Goal: Task Accomplishment & Management: Manage account settings

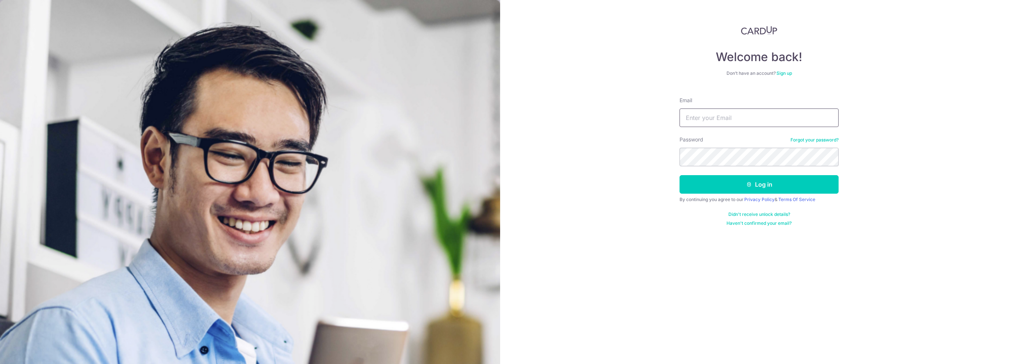
type input "[EMAIL_ADDRESS][DOMAIN_NAME]"
click at [758, 185] on button "Log in" at bounding box center [759, 184] width 159 height 18
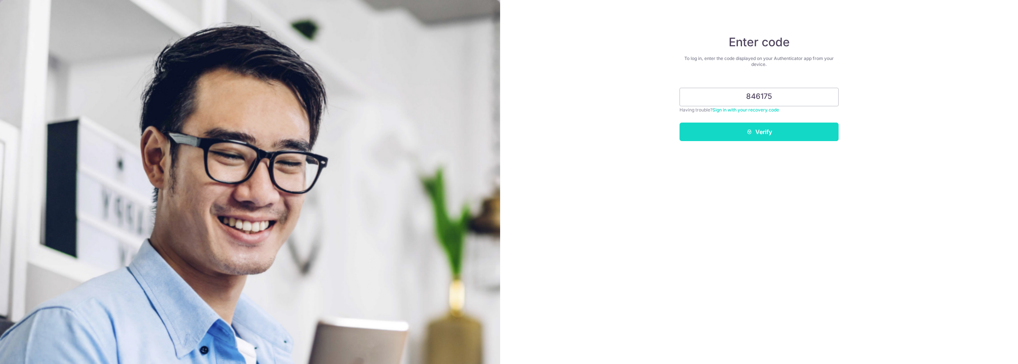
type input "846175"
click at [737, 129] on button "Verify" at bounding box center [759, 131] width 159 height 18
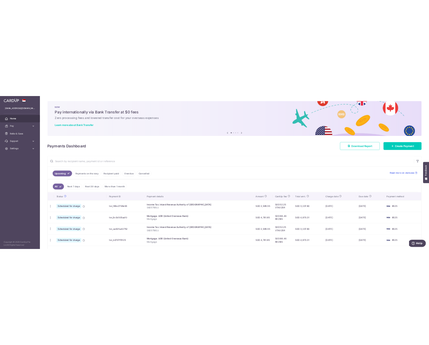
scroll to position [148, 0]
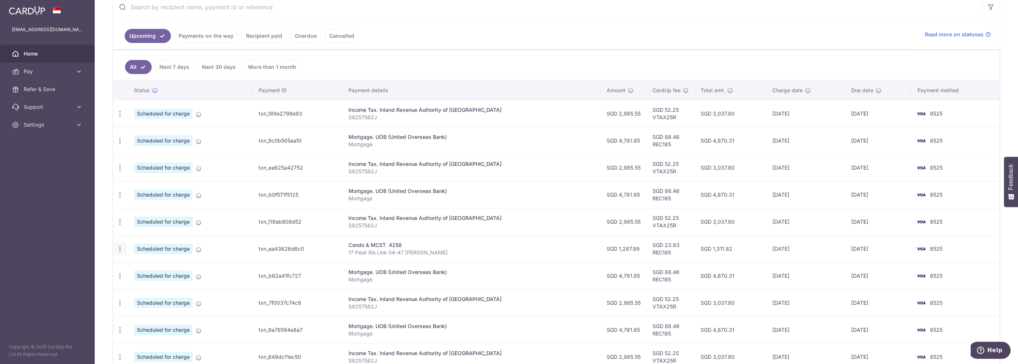
click at [117, 249] on icon "button" at bounding box center [120, 249] width 8 height 8
click at [158, 270] on span "Update payment" at bounding box center [159, 268] width 50 height 9
radio input "true"
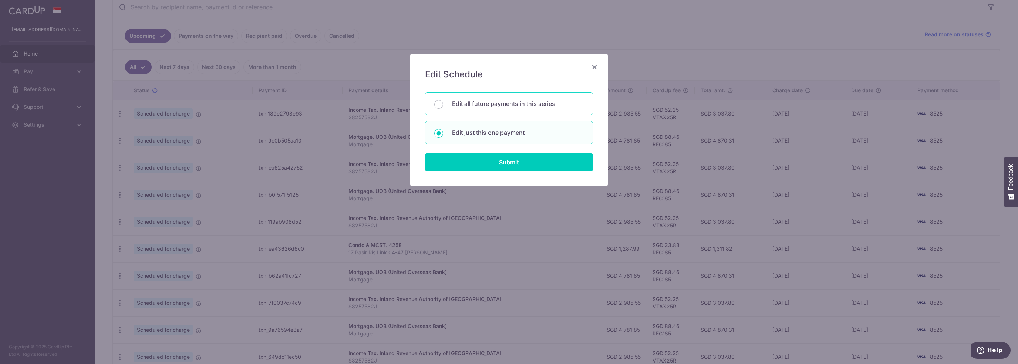
click at [487, 105] on p "Edit all future payments in this series" at bounding box center [518, 103] width 132 height 9
click at [443, 105] on input "Edit all future payments in this series" at bounding box center [438, 104] width 9 height 9
radio input "true"
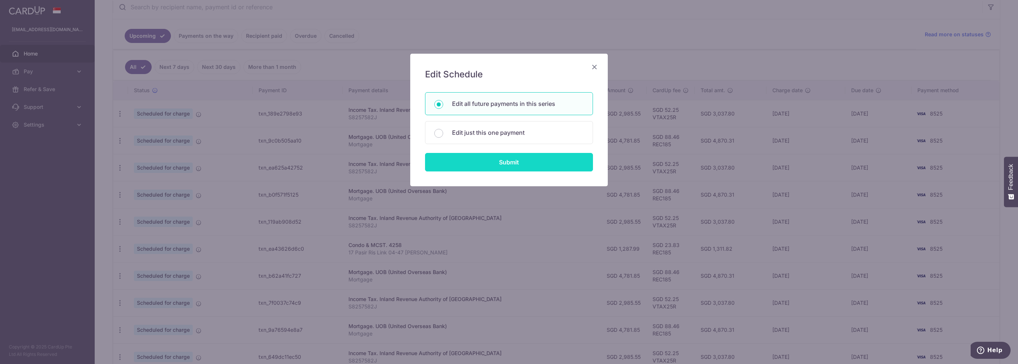
click at [489, 164] on input "Submit" at bounding box center [509, 162] width 168 height 18
radio input "true"
type input "1,287.99"
type input "17 Pasir Ris Link 04-47 REYES"
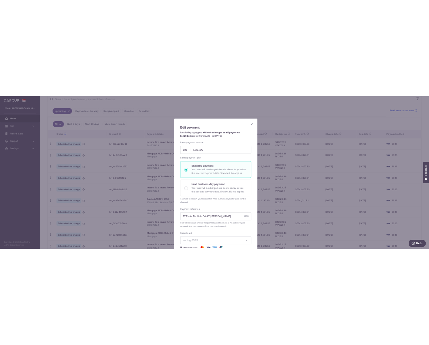
scroll to position [156, 0]
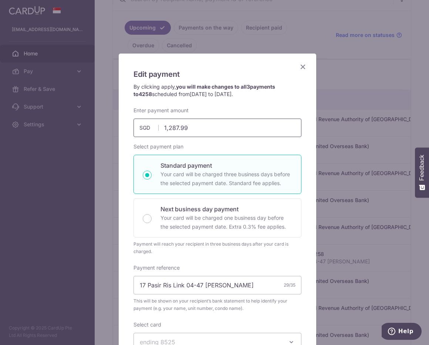
click at [192, 128] on input "1,287.99" at bounding box center [218, 128] width 168 height 18
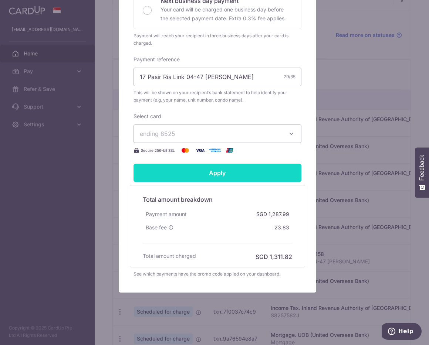
type input "1,370.36"
click at [217, 169] on input "Apply" at bounding box center [218, 173] width 168 height 18
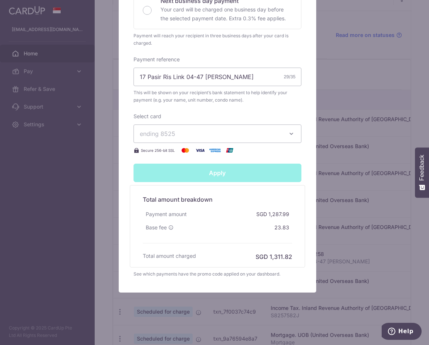
type input "Successfully Applied"
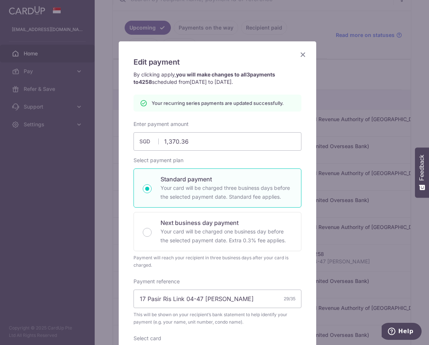
click at [300, 54] on icon "Close" at bounding box center [303, 54] width 9 height 9
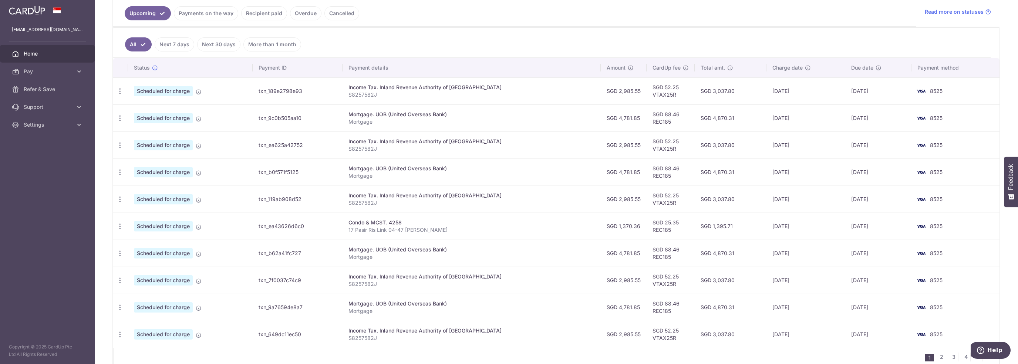
scroll to position [169, 0]
click at [122, 227] on icon "button" at bounding box center [120, 228] width 8 height 8
click at [160, 246] on span "Update payment" at bounding box center [159, 247] width 50 height 9
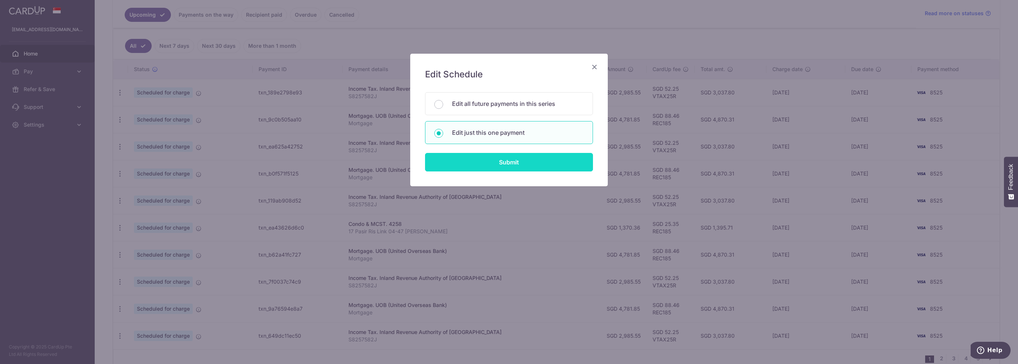
click at [429, 154] on input "Submit" at bounding box center [509, 162] width 168 height 18
radio input "true"
type input "1,370.36"
type input "01/01/2026"
type input "17 Pasir Ris Link 04-47 REYES"
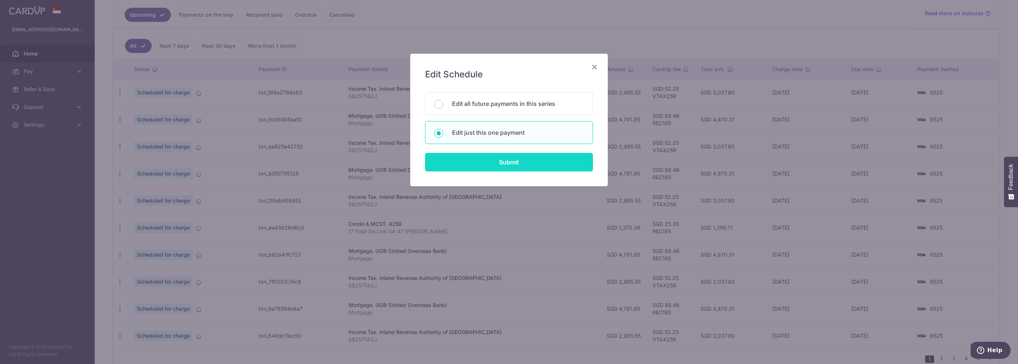
type input "REC185"
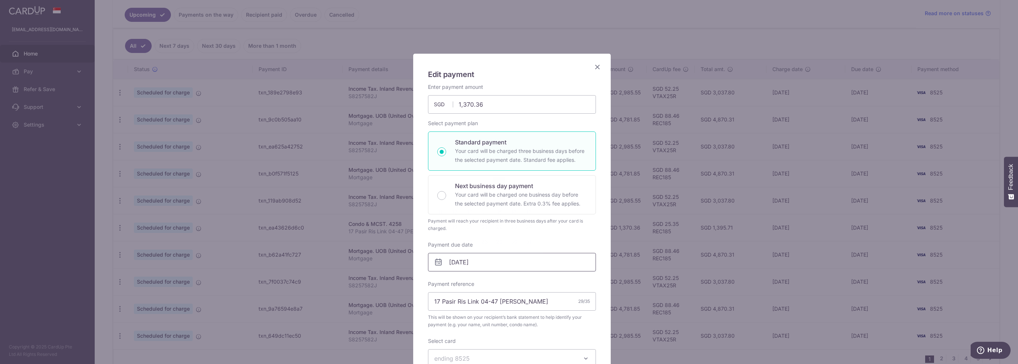
click at [429, 262] on input "[DATE]" at bounding box center [512, 262] width 168 height 18
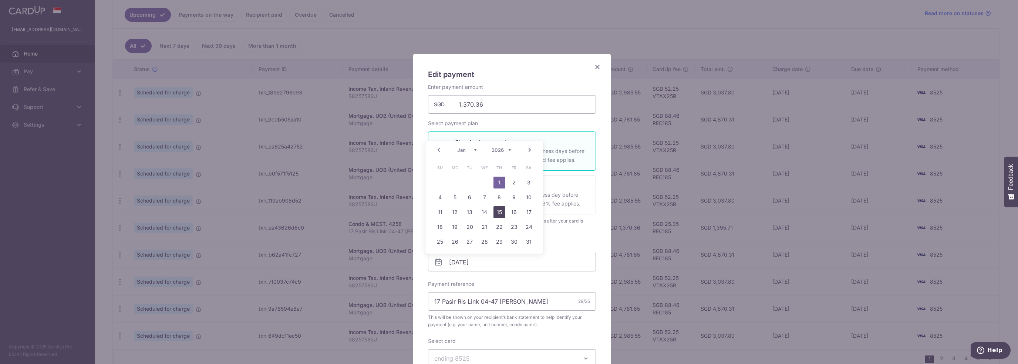
click at [429, 213] on link "15" at bounding box center [499, 212] width 12 height 12
type input "15/01/2026"
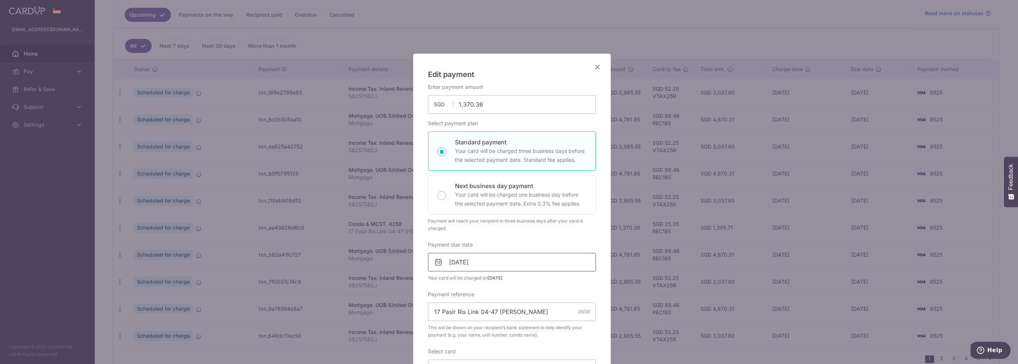
scroll to position [222, 0]
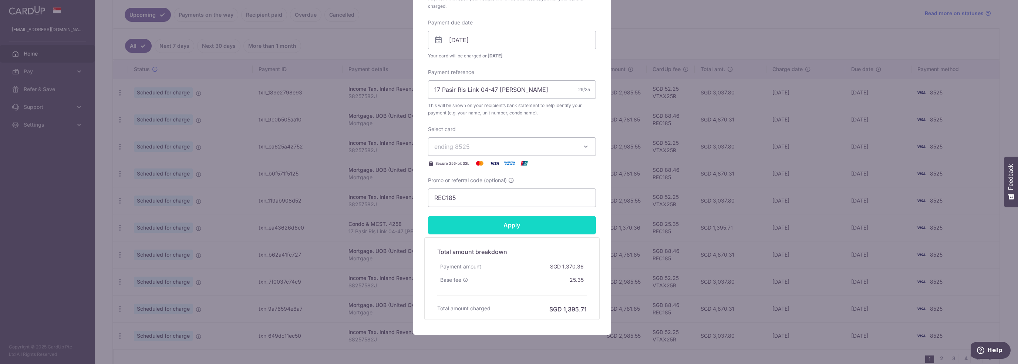
click at [429, 225] on input "Apply" at bounding box center [512, 225] width 168 height 18
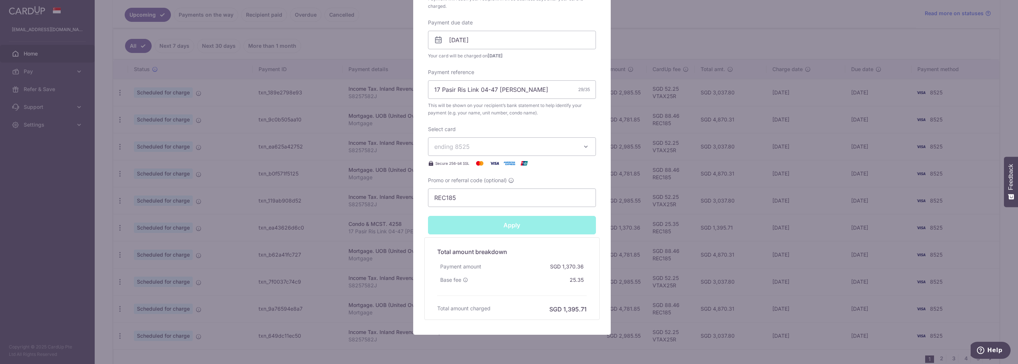
type input "Successfully Applied"
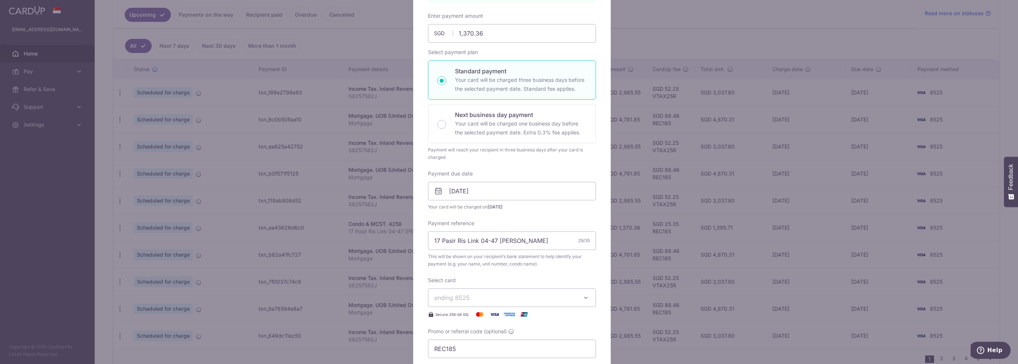
scroll to position [63, 0]
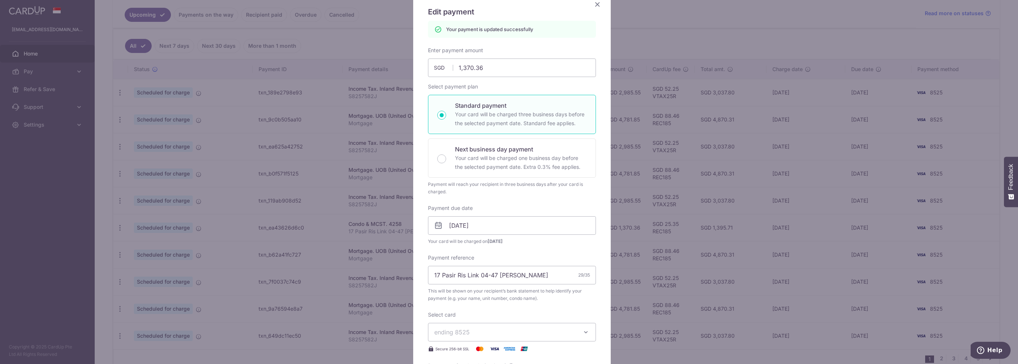
click at [429, 2] on icon "Close" at bounding box center [597, 4] width 9 height 9
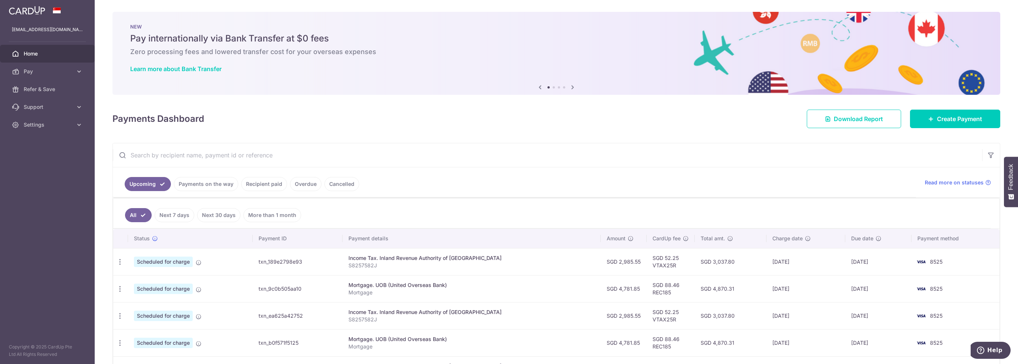
scroll to position [206, 0]
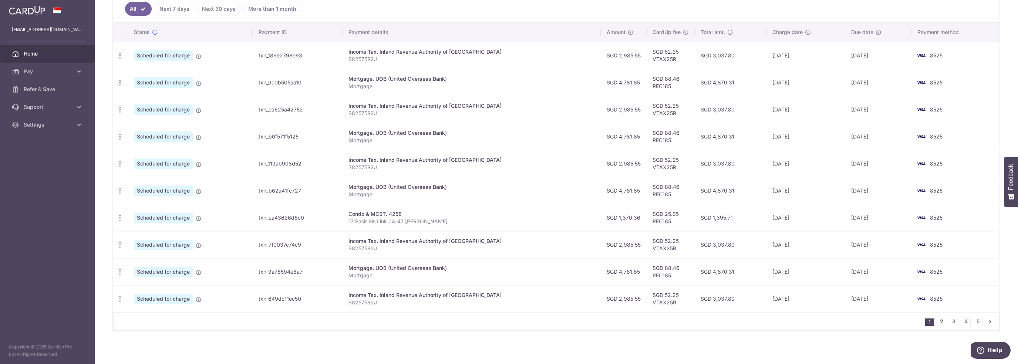
click at [939, 318] on link "2" at bounding box center [941, 321] width 9 height 9
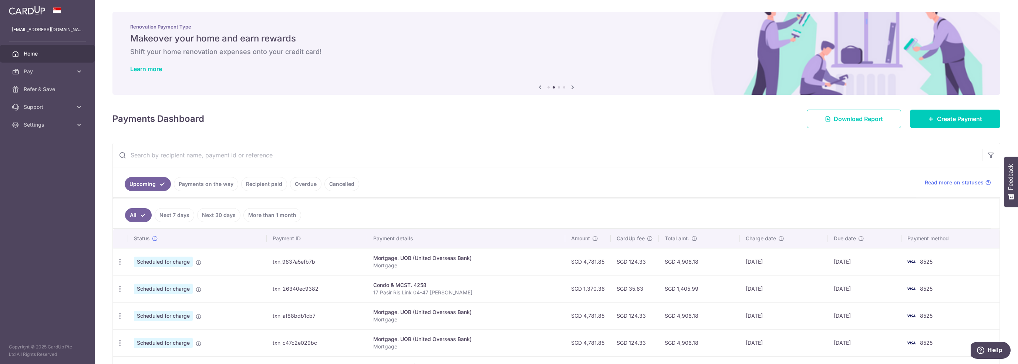
scroll to position [74, 0]
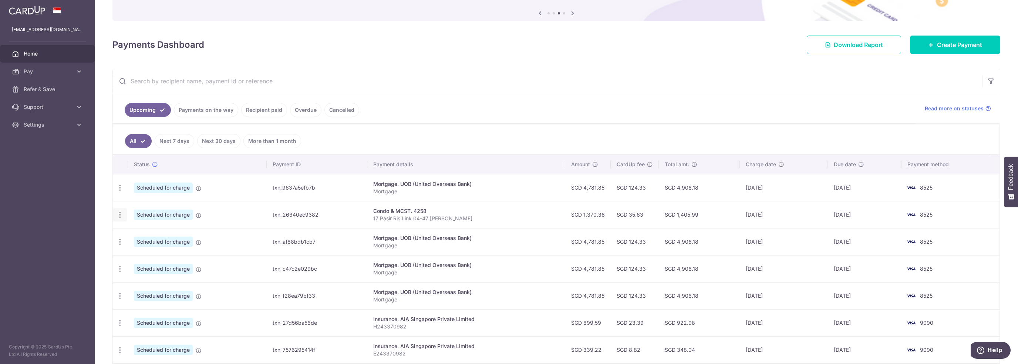
click at [117, 214] on icon "button" at bounding box center [120, 215] width 8 height 8
click at [168, 236] on span "Update payment" at bounding box center [159, 234] width 50 height 9
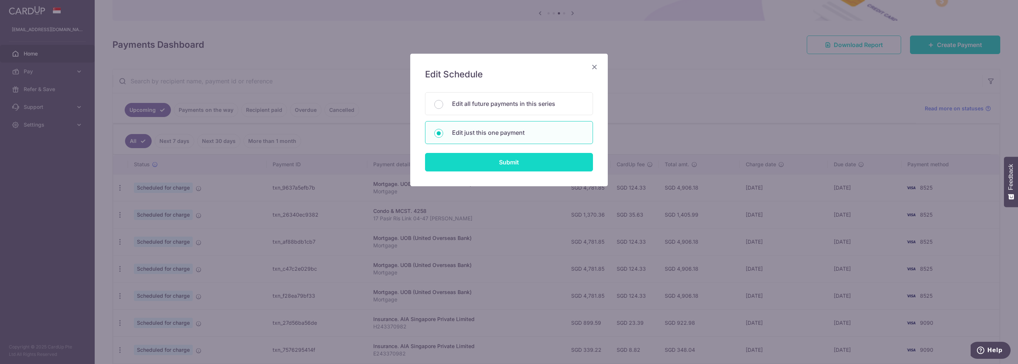
click at [507, 165] on input "Submit" at bounding box center [509, 162] width 168 height 18
radio input "true"
type input "1,370.36"
type input "01/04/2026"
type input "17 Pasir Ris Link 04-47 REYES"
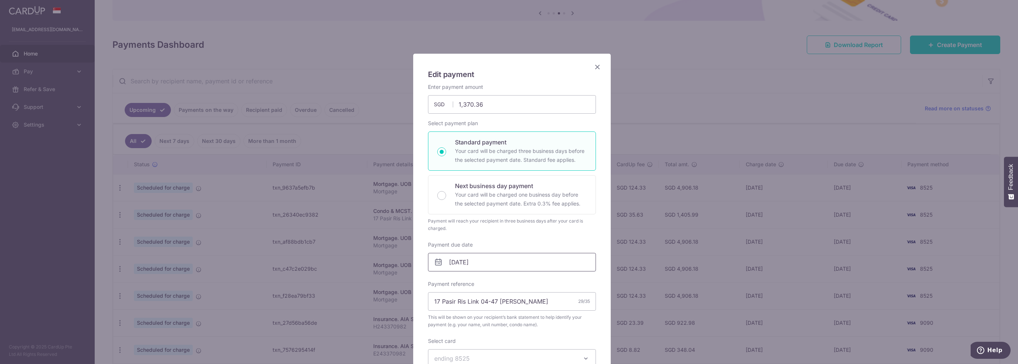
click at [526, 257] on input "01/04/2026" at bounding box center [512, 262] width 168 height 18
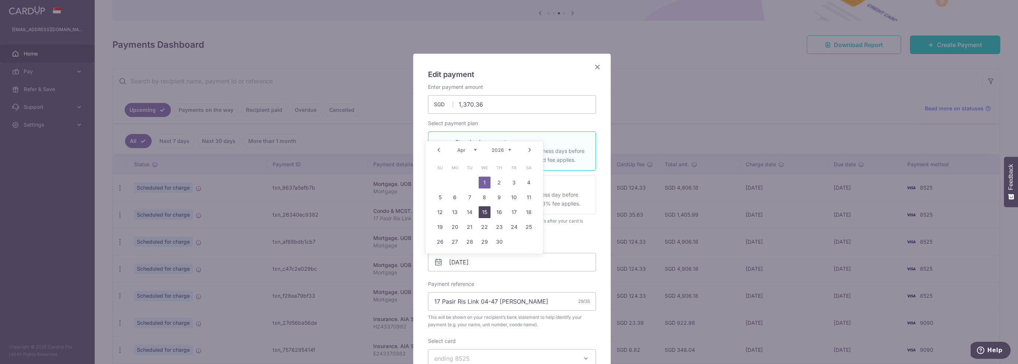
click at [486, 213] on link "15" at bounding box center [485, 212] width 12 height 12
type input "15/04/2026"
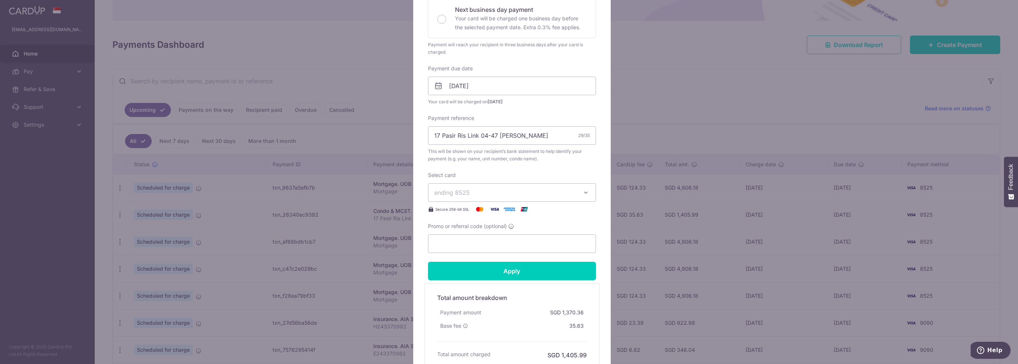
scroll to position [245, 0]
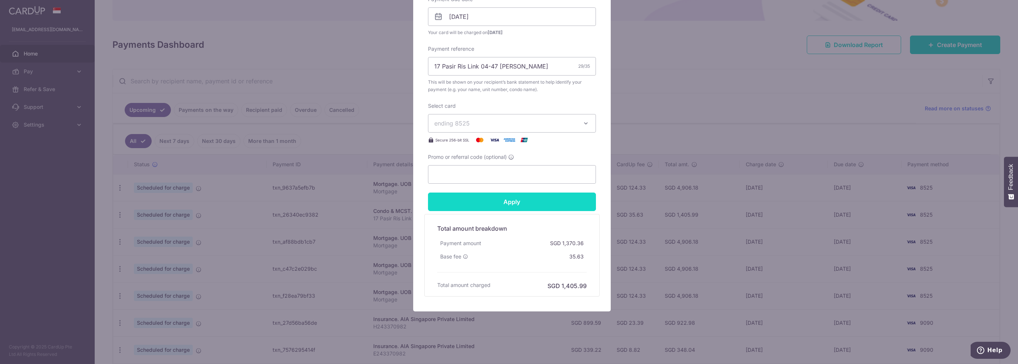
click at [498, 204] on input "Apply" at bounding box center [512, 201] width 168 height 18
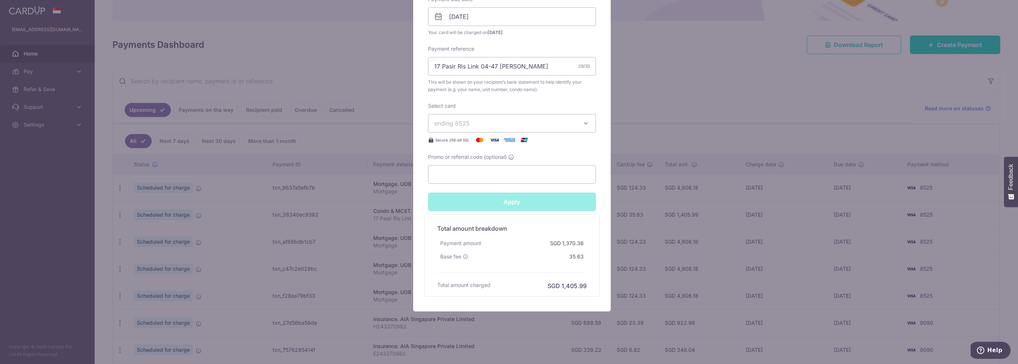
type input "Successfully Applied"
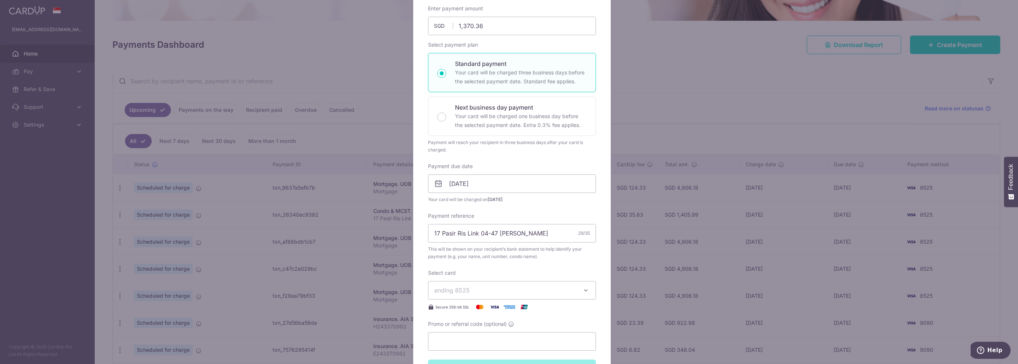
scroll to position [12, 0]
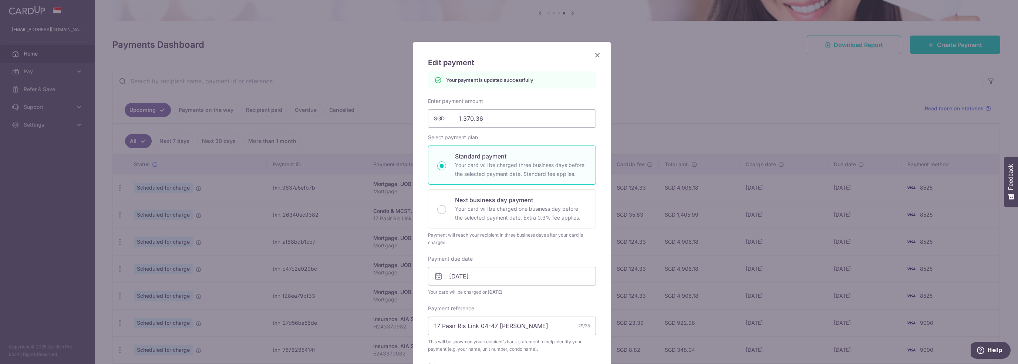
click at [588, 56] on div "Edit payment By clicking apply, you will make changes to all payments to 4258 s…" at bounding box center [512, 306] width 198 height 529
click at [593, 54] on icon "Close" at bounding box center [597, 54] width 9 height 9
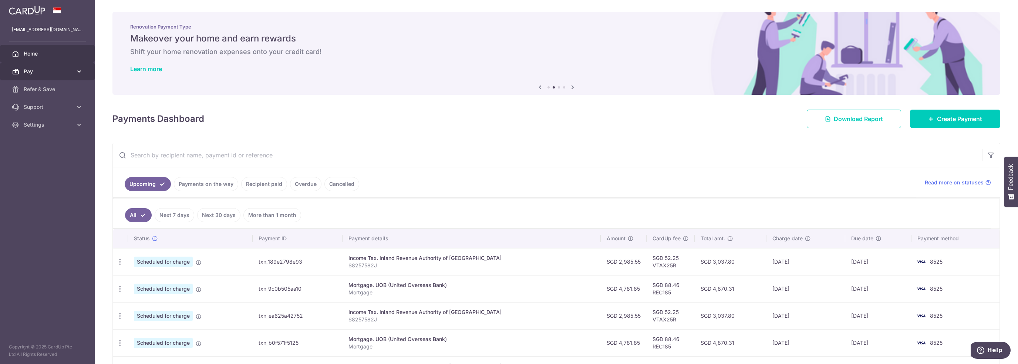
click at [36, 73] on span "Pay" at bounding box center [48, 71] width 49 height 7
click at [52, 86] on span "Payments" at bounding box center [48, 88] width 49 height 7
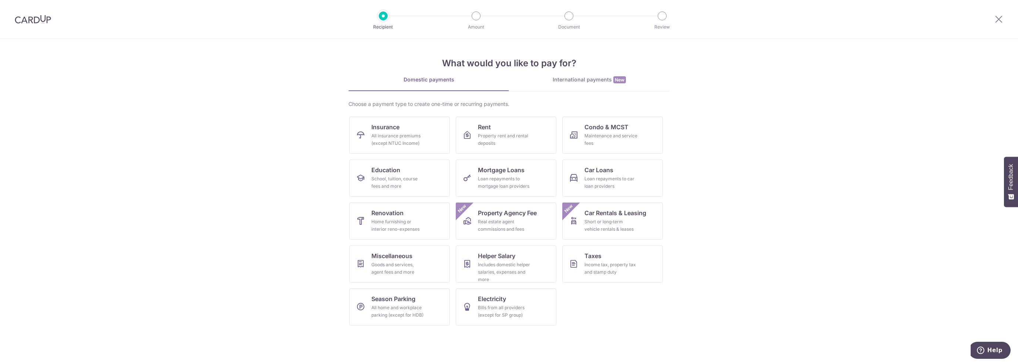
click at [593, 84] on link "International payments New" at bounding box center [589, 83] width 161 height 15
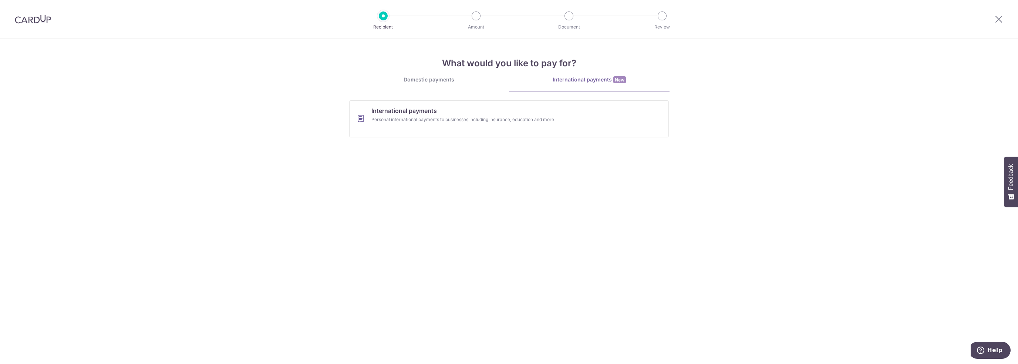
click at [415, 90] on link "Domestic payments" at bounding box center [428, 83] width 161 height 15
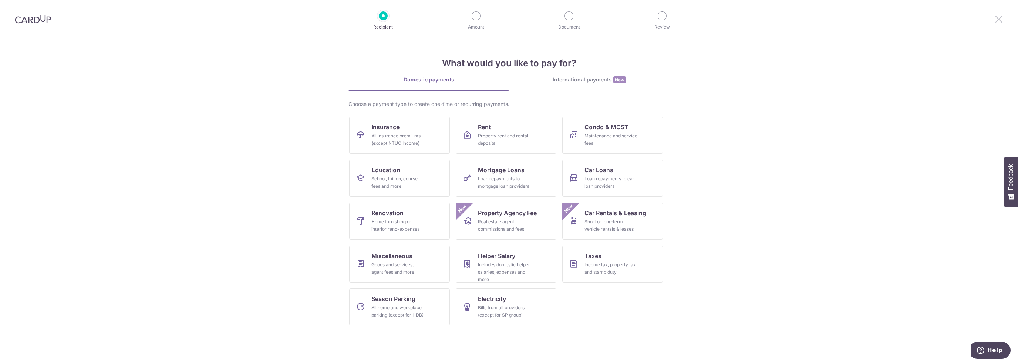
click at [998, 20] on icon at bounding box center [998, 18] width 9 height 9
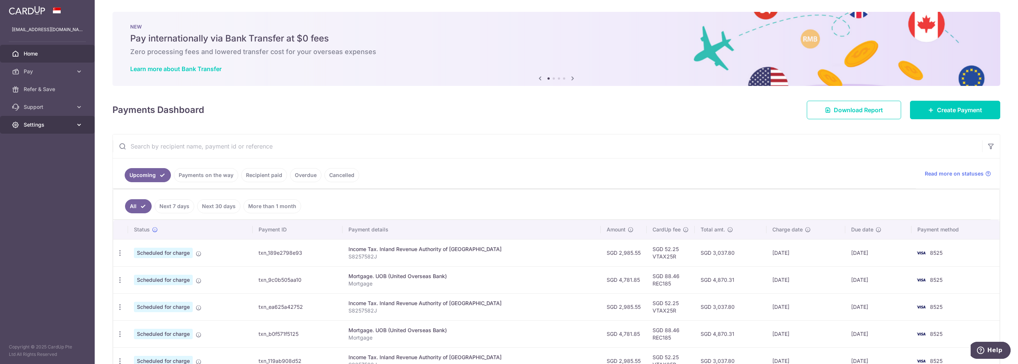
click at [77, 127] on link "Settings" at bounding box center [47, 125] width 95 height 18
click at [31, 162] on span "Logout" at bounding box center [48, 159] width 49 height 7
